Goal: Information Seeking & Learning: Understand process/instructions

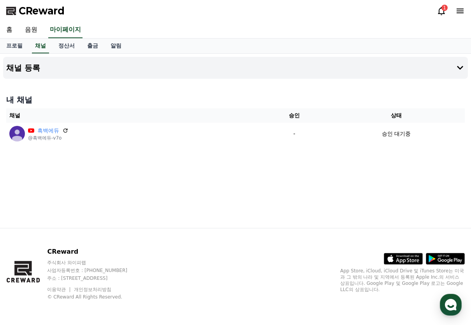
click at [441, 15] on div "1" at bounding box center [451, 11] width 28 height 12
click at [442, 14] on icon at bounding box center [441, 11] width 7 height 8
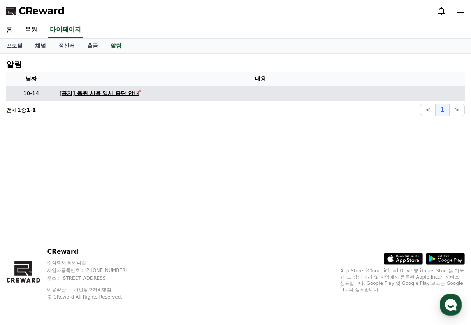
click at [106, 91] on div "[공지] 음원 사용 일시 중단 안내" at bounding box center [99, 93] width 80 height 8
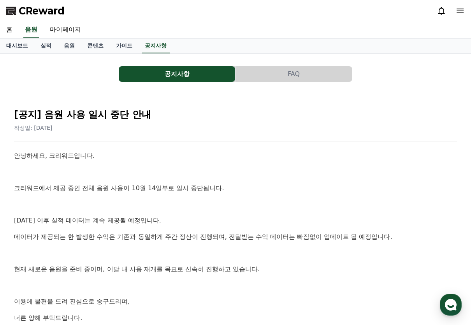
click at [285, 77] on button "FAQ" at bounding box center [294, 74] width 116 height 16
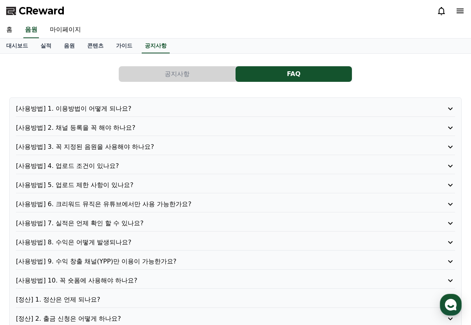
click at [122, 114] on div "[사용방법] 1. 이용방법이 어떻게 되나요?" at bounding box center [235, 110] width 439 height 13
click at [118, 107] on p "[사용방법] 1. 이용방법이 어떻게 되나요?" at bounding box center [218, 108] width 404 height 9
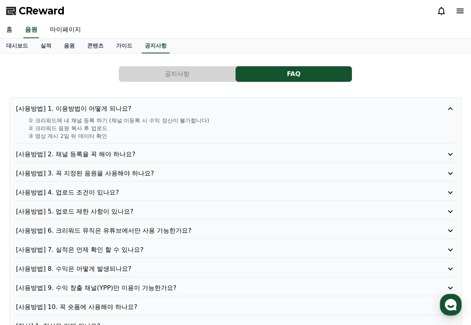
click at [121, 109] on p "[사용방법] 1. 이용방법이 어떻게 되나요?" at bounding box center [218, 108] width 404 height 9
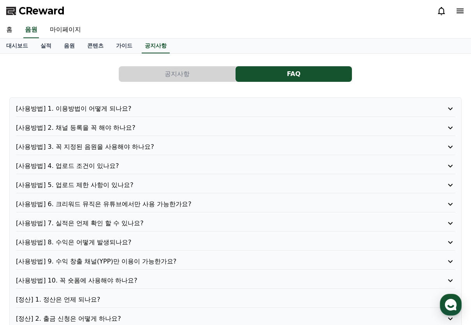
click at [108, 128] on p "[사용방법] 2. 채널 등록을 꼭 해야 하나요?" at bounding box center [218, 127] width 404 height 9
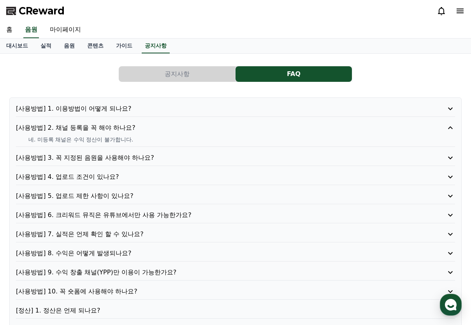
click at [108, 128] on p "[사용방법] 2. 채널 등록을 꼭 해야 하나요?" at bounding box center [218, 127] width 404 height 9
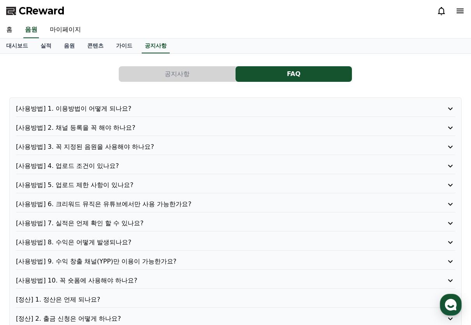
click at [116, 150] on p "[사용방법] 3. 꼭 지정된 음원을 사용해야 하나요?" at bounding box center [218, 146] width 404 height 9
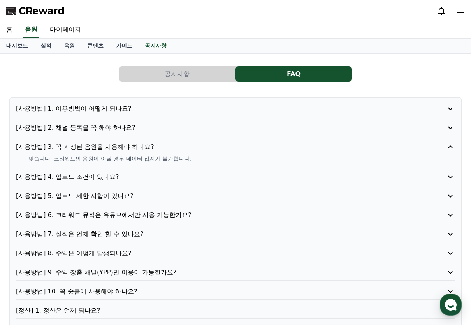
click at [142, 152] on div "[사용방법] 3. 꼭 지정된 음원을 사용해야 하나요? 맞습니다. 크리워드의 음원이 아닐 경우 데이터 집계가 불가합니다." at bounding box center [235, 154] width 439 height 24
click at [141, 152] on div "[사용방법] 3. 꼭 지정된 음원을 사용해야 하나요? 맞습니다. 크리워드의 음원이 아닐 경우 데이터 집계가 불가합니다." at bounding box center [235, 154] width 439 height 24
click at [143, 144] on p "[사용방법] 3. 꼭 지정된 음원을 사용해야 하나요?" at bounding box center [218, 146] width 404 height 9
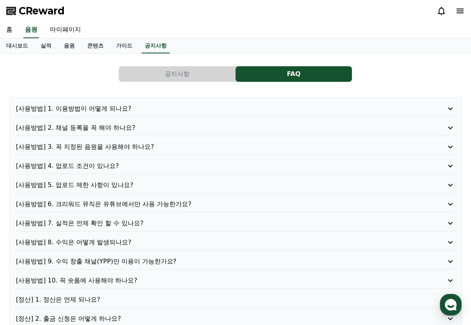
click at [110, 166] on p "[사용방법] 4. 업로드 조건이 있나요?" at bounding box center [218, 165] width 404 height 9
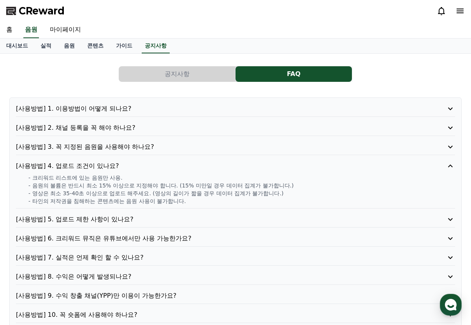
click at [110, 166] on p "[사용방법] 4. 업로드 조건이 있나요?" at bounding box center [218, 165] width 404 height 9
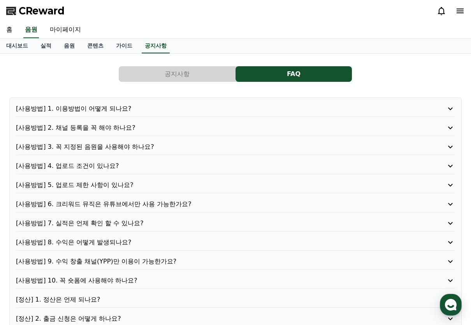
click at [112, 187] on p "[사용방법] 5. 업로드 제한 사항이 있나요?" at bounding box center [218, 184] width 404 height 9
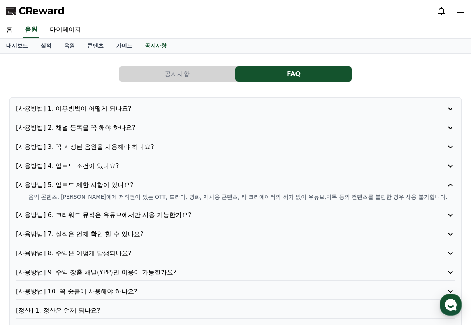
click at [115, 187] on p "[사용방법] 5. 업로드 제한 사항이 있나요?" at bounding box center [218, 184] width 404 height 9
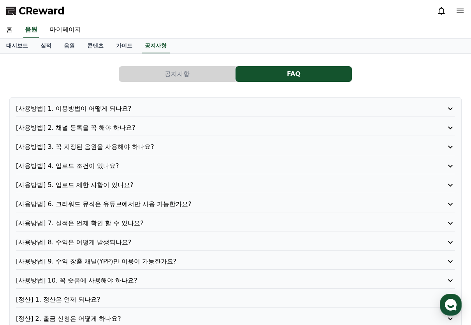
click at [118, 206] on p "[사용방법] 6. 크리워드 뮤직은 유튜브에서만 사용 가능한가요?" at bounding box center [218, 203] width 404 height 9
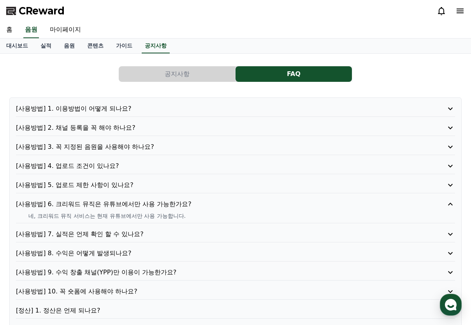
click at [118, 206] on p "[사용방법] 6. 크리워드 뮤직은 유튜브에서만 사용 가능한가요?" at bounding box center [218, 203] width 404 height 9
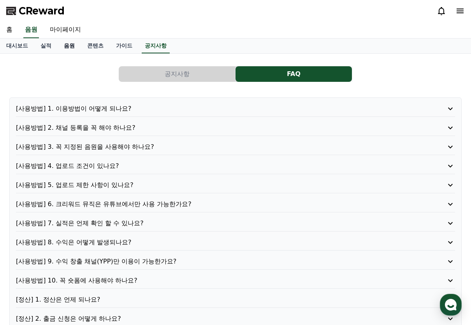
click at [67, 44] on link "음원" at bounding box center [69, 46] width 23 height 15
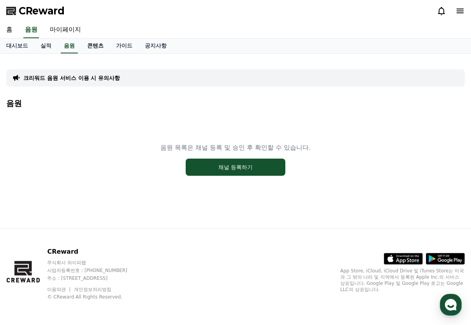
click at [103, 50] on link "콘텐츠" at bounding box center [95, 46] width 29 height 15
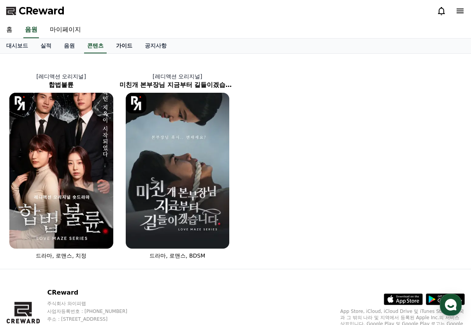
click at [127, 46] on link "가이드" at bounding box center [124, 46] width 29 height 15
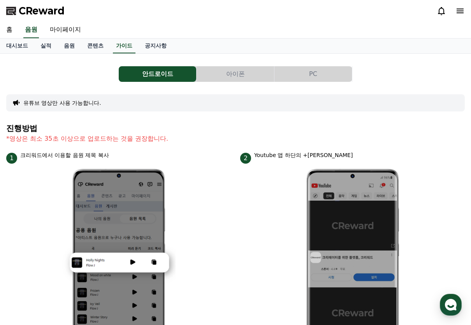
click at [319, 73] on button "PC" at bounding box center [314, 74] width 78 height 16
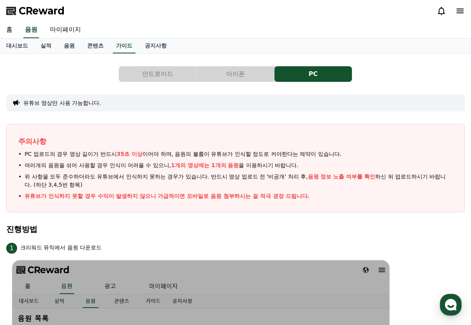
drag, startPoint x: 319, startPoint y: 73, endPoint x: 213, endPoint y: 114, distance: 113.7
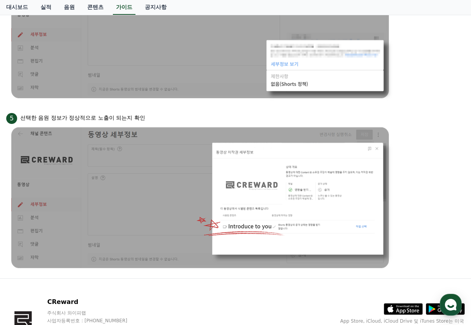
scroll to position [701, 0]
